Goal: Obtain resource: Download file/media

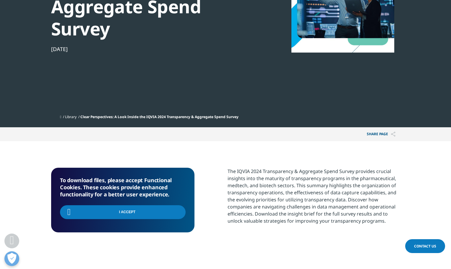
scroll to position [76, 348]
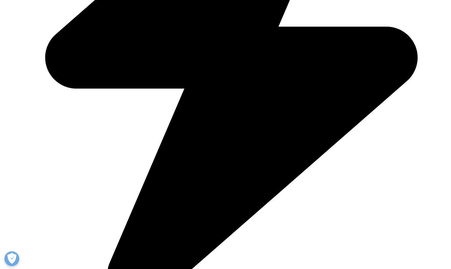
scroll to position [276, 0]
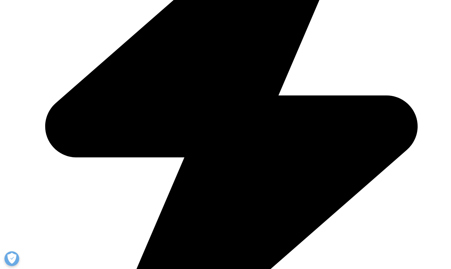
type input "Melissa"
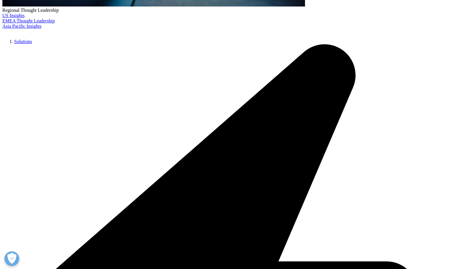
type input "Swanson"
type input "melissa.swanson@irhythmtech.com"
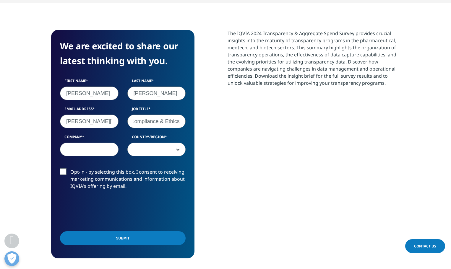
scroll to position [0, 36]
type input "Sr. Manager, Compliance & Ethics"
type input "iRhythm Technologies, Inc."
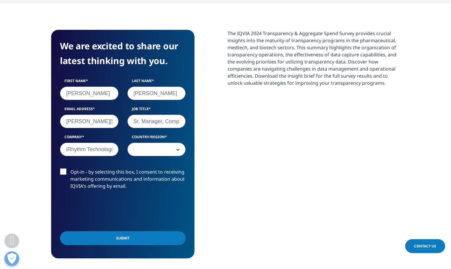
click at [146, 149] on span at bounding box center [157, 150] width 58 height 14
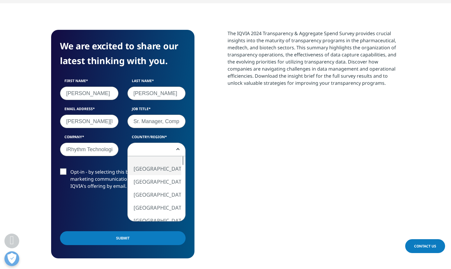
select select "[GEOGRAPHIC_DATA]"
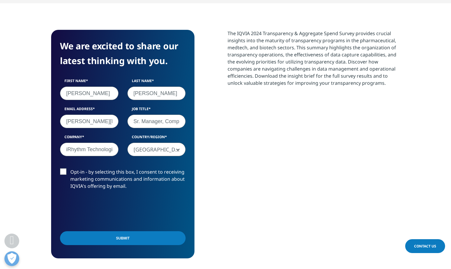
click at [142, 238] on input "Submit" at bounding box center [122, 238] width 125 height 14
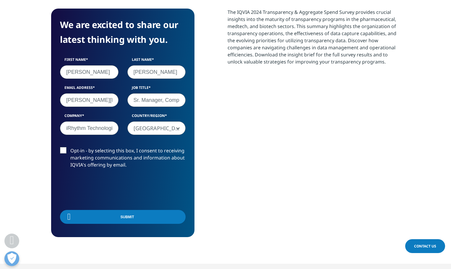
scroll to position [314, 0]
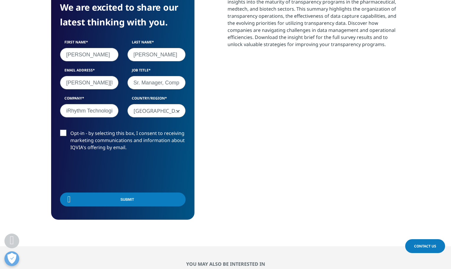
click at [123, 208] on div "Submit" at bounding box center [122, 200] width 125 height 21
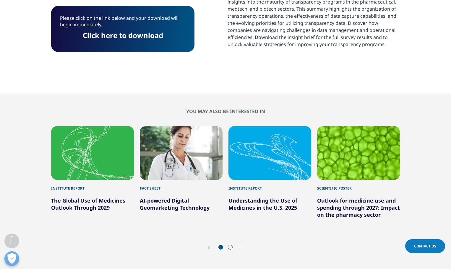
scroll to position [76, 348]
drag, startPoint x: 100, startPoint y: 33, endPoint x: 436, endPoint y: 40, distance: 336.1
click at [100, 33] on link "Click here to download" at bounding box center [123, 35] width 80 height 10
